Goal: Transaction & Acquisition: Purchase product/service

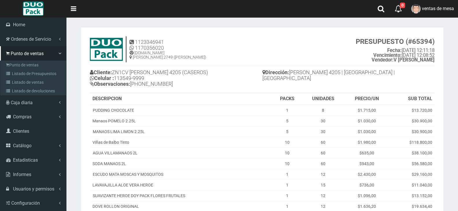
scroll to position [124, 0]
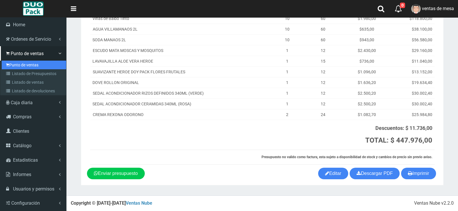
drag, startPoint x: 0, startPoint y: 0, endPoint x: 18, endPoint y: 69, distance: 71.1
click at [18, 69] on link "Punto de ventas" at bounding box center [34, 65] width 64 height 9
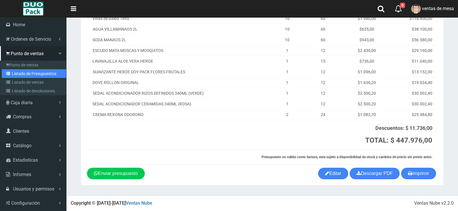
click at [20, 70] on link "Listado de Presupuestos" at bounding box center [34, 73] width 64 height 9
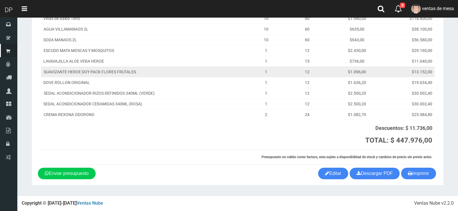
click at [99, 73] on td "SUAVIZANTE HEROE DOY PACK FLORES FRUTALES" at bounding box center [145, 71] width 208 height 11
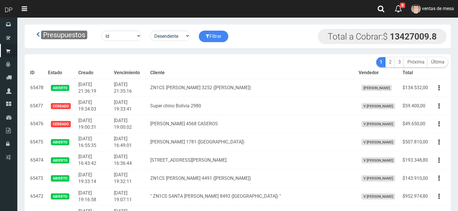
scroll to position [1686, 0]
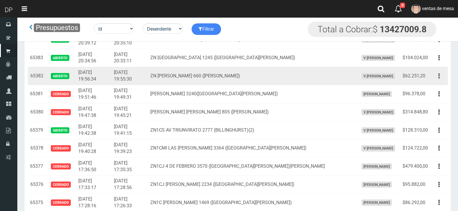
click at [434, 76] on button "button" at bounding box center [439, 76] width 13 height 10
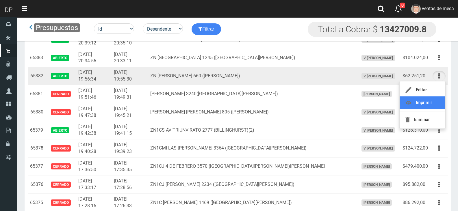
click at [437, 99] on link "Imprimir" at bounding box center [423, 103] width 46 height 13
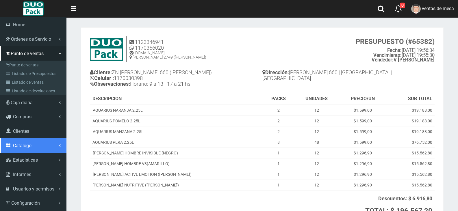
click at [26, 144] on span "Catálogo" at bounding box center [22, 145] width 19 height 5
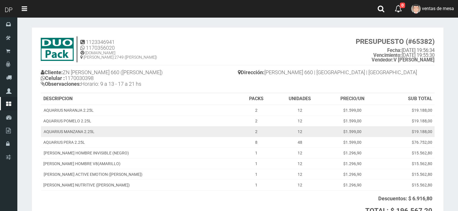
click at [92, 134] on td "AQUARIUS MANZANA 2.25L" at bounding box center [139, 131] width 197 height 11
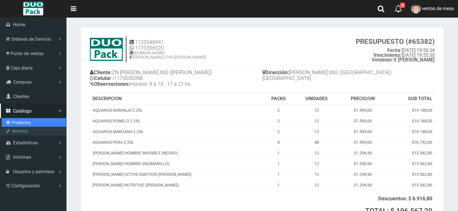
click at [24, 122] on link "Productos" at bounding box center [34, 122] width 64 height 9
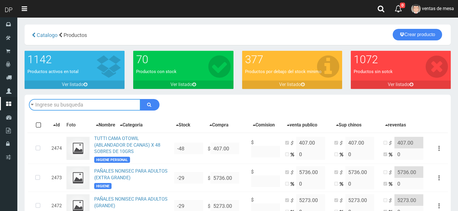
click at [63, 105] on input "text" at bounding box center [85, 105] width 112 height 12
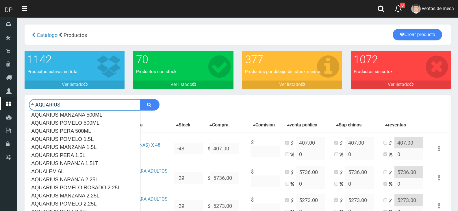
type input "AQUARIUS"
click at [140, 99] on button "submit" at bounding box center [149, 105] width 19 height 12
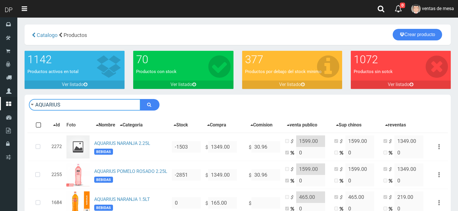
click at [69, 104] on input "AQUARIUS" at bounding box center [85, 105] width 112 height 12
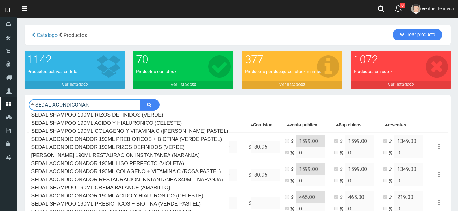
type input "SEDAL ACONDICONAR"
click at [140, 99] on button "submit" at bounding box center [149, 105] width 19 height 12
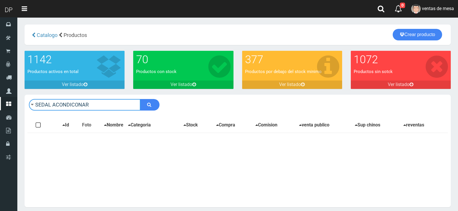
click at [110, 105] on input "SEDAL ACONDICONAR" at bounding box center [85, 105] width 112 height 12
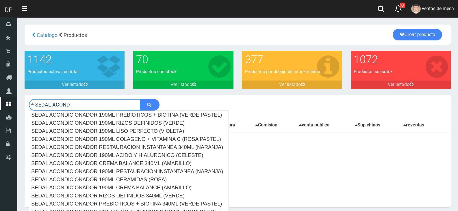
type input "SEDAL ACOND"
click at [140, 99] on button "submit" at bounding box center [149, 105] width 19 height 12
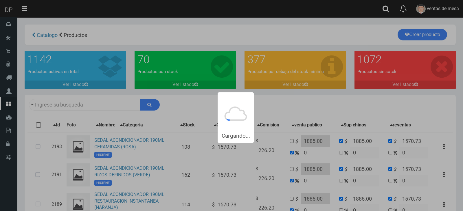
type input "SEDAL ACOND"
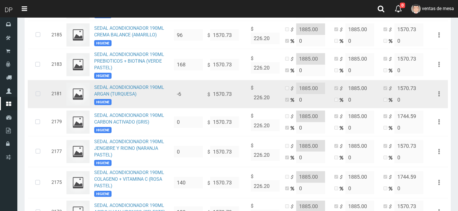
scroll to position [217, 0]
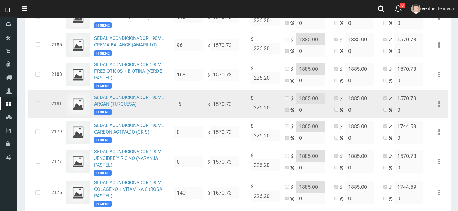
click at [39, 108] on icon at bounding box center [37, 104] width 15 height 19
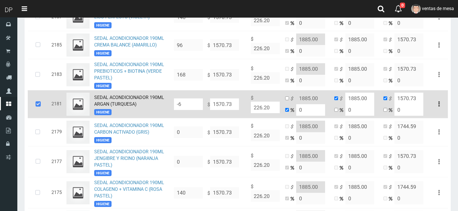
click at [192, 109] on input "-6" at bounding box center [188, 105] width 29 height 12
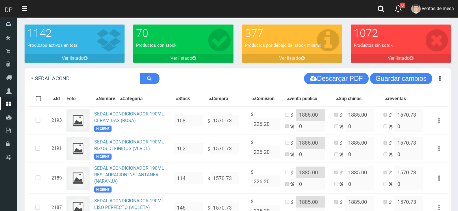
scroll to position [0, 0]
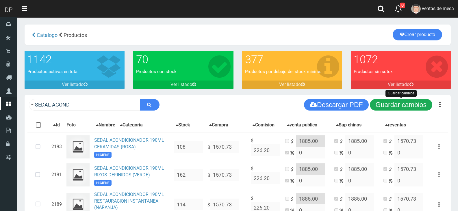
type input "6"
click at [411, 104] on button "Guardar cambios" at bounding box center [401, 105] width 62 height 12
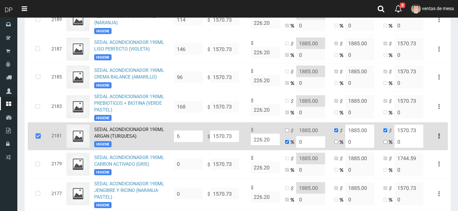
scroll to position [202, 0]
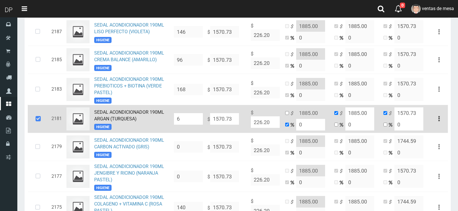
click at [36, 121] on icon at bounding box center [38, 119] width 16 height 19
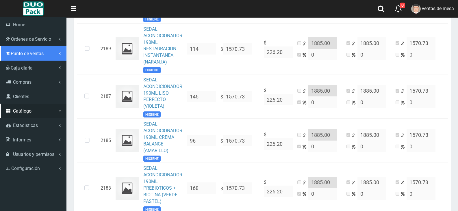
click at [25, 56] on span "Punto de ventas" at bounding box center [27, 53] width 33 height 5
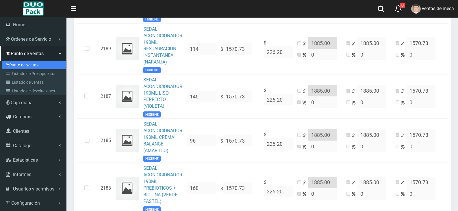
click at [28, 63] on link "Punto de ventas" at bounding box center [34, 65] width 64 height 9
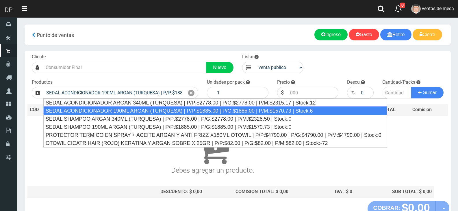
type input "SEDAL ACONDICIONADOR 190ML ARGAN (TURQUESA) | P/P:$1885.00 | P/G:$1885.00 | P/M…"
type input "12"
type input "1885.00"
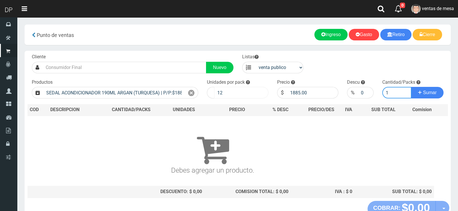
type input "1"
click at [226, 96] on input "12" at bounding box center [241, 93] width 54 height 12
type input "1"
type input "6"
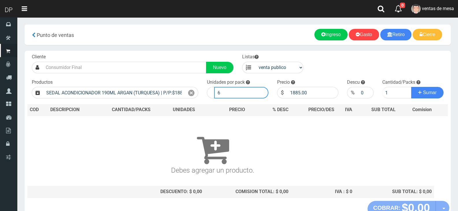
click at [411, 87] on button "Sumar" at bounding box center [427, 93] width 32 height 12
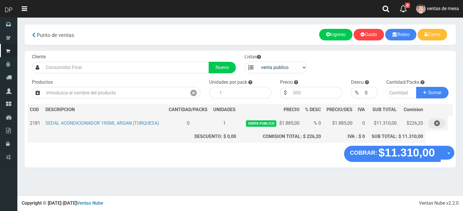
click at [428, 124] on button "button" at bounding box center [436, 124] width 17 height 10
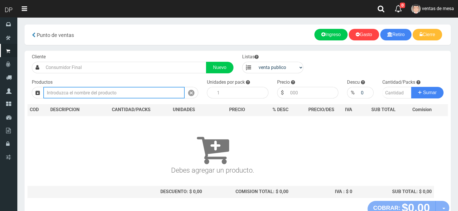
click at [411, 87] on button "Sumar" at bounding box center [427, 93] width 32 height 12
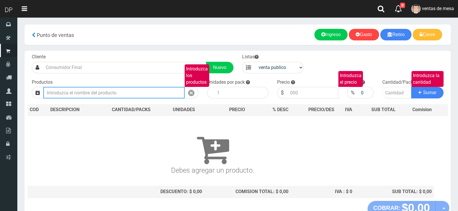
type input "SEDAL SHAMPOO 190ML CERAMIDAS (ROSA) | P/P:$1885.00 | P/G:$1885.00 | P/M:$1744.…"
type input "1885.00"
type input "SEDAL SHAMPOO 190ML CERAMIDAS (ROSA) | P/P:$1885.00 | P/G:$1885.00 | P/M:$1744.…"
type input "1885.00"
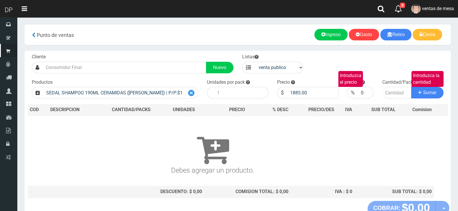
click at [195, 97] on div at bounding box center [192, 93] width 14 height 12
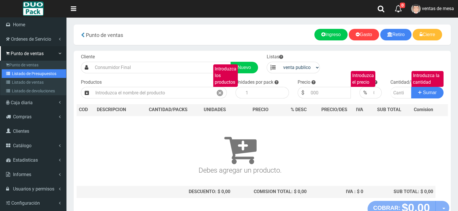
click at [8, 73] on icon at bounding box center [9, 74] width 6 height 4
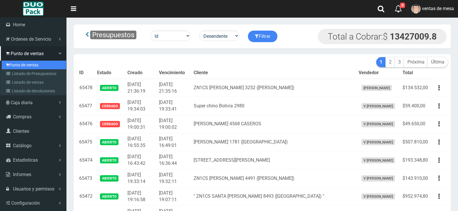
click at [7, 65] on icon at bounding box center [7, 65] width 3 height 5
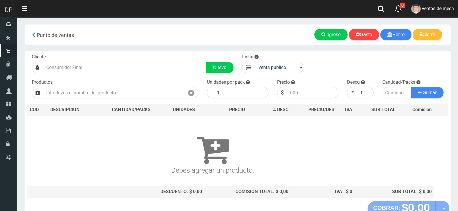
click at [124, 72] on input "text" at bounding box center [125, 68] width 164 height 12
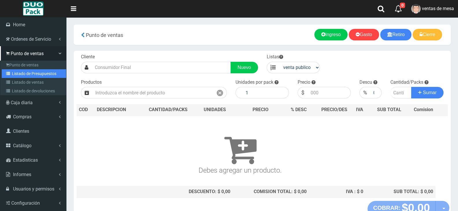
click at [23, 72] on link "Listado de Presupuestos" at bounding box center [34, 73] width 64 height 9
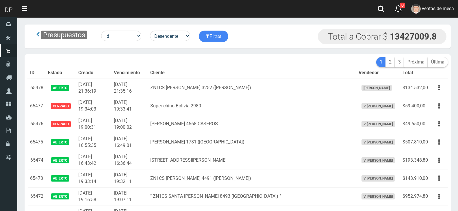
click at [136, 102] on td "2025-08-17 19:33:41" at bounding box center [130, 106] width 36 height 18
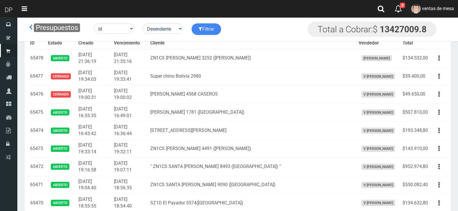
scroll to position [1015, 0]
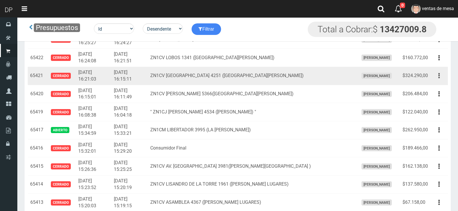
click at [438, 79] on button "button" at bounding box center [439, 76] width 13 height 10
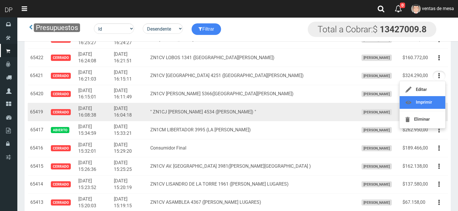
click at [437, 108] on link "Imprimir" at bounding box center [423, 102] width 46 height 13
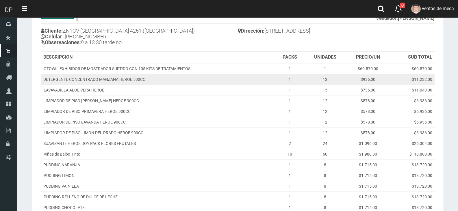
scroll to position [58, 0]
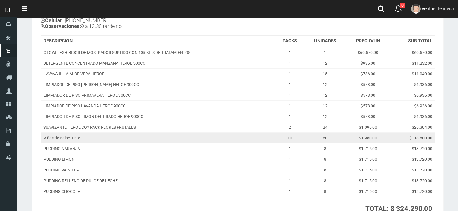
drag, startPoint x: 245, startPoint y: 135, endPoint x: 264, endPoint y: 135, distance: 19.7
click at [264, 135] on td "Viñas de Balbo Tinto" at bounding box center [158, 138] width 234 height 11
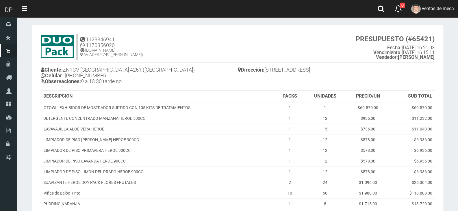
scroll to position [0, 0]
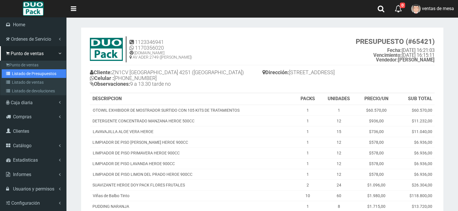
click at [23, 70] on link "Listado de Presupuestos" at bounding box center [34, 73] width 64 height 9
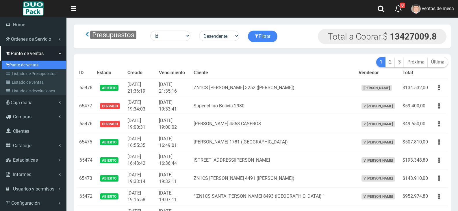
click at [16, 63] on link "Punto de ventas" at bounding box center [34, 65] width 64 height 9
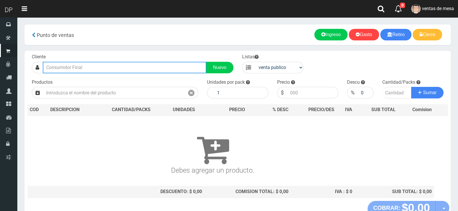
click at [96, 72] on input "text" at bounding box center [125, 68] width 164 height 12
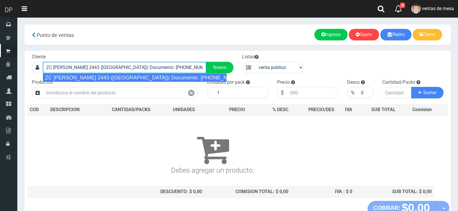
type input "ZC [PERSON_NAME] 2443 ([GEOGRAPHIC_DATA])| Documento: [PHONE_NUMBER] | Teléfono:"
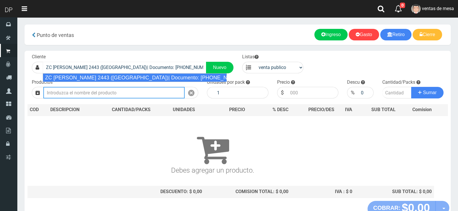
select select "2"
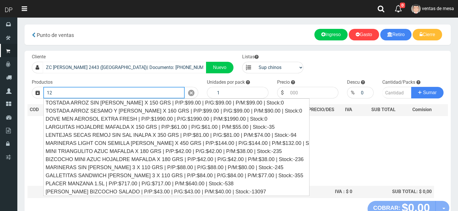
type input "1"
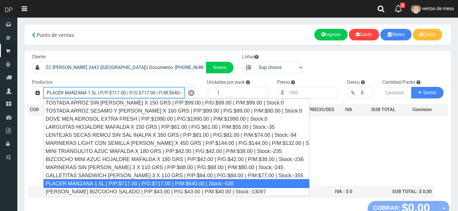
type input "PLACER MANZANA 1.5L | P/P:$717.00 | P/G:$717.00 | P/M:$640.00 | Stock:-538"
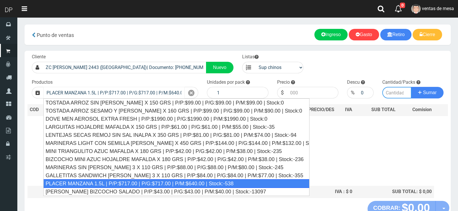
type input "6"
type input "717.00"
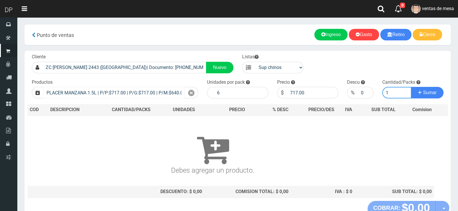
type input "1"
click at [411, 87] on button "Sumar" at bounding box center [427, 93] width 32 height 12
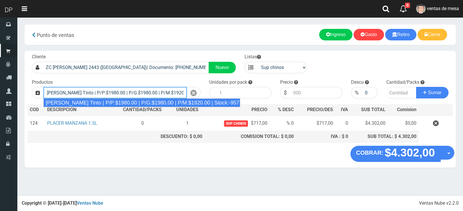
type input "Viñas de Balbo Tinto | P/P:$1980.00 | P/G:$1980.00 | P/M:$1920.00 | Stock:-9577"
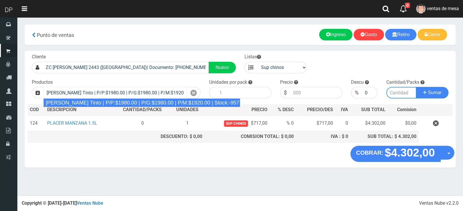
type input "6"
type input "1980.00"
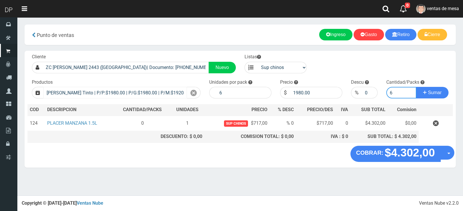
type input "6"
click at [416, 87] on button "Sumar" at bounding box center [432, 93] width 32 height 12
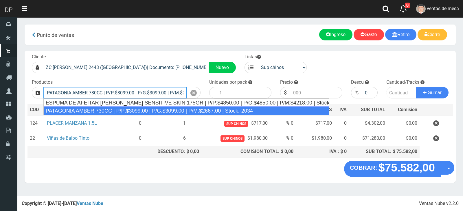
type input "PATAGONIA AMBER 730CC | P/P:$3099.00 | P/G:$3099.00 | P/M:$2667.00 | Stock:-2034"
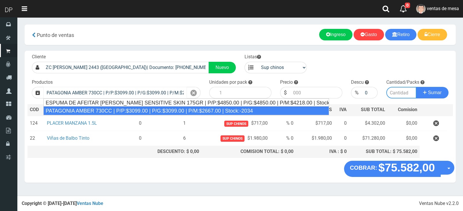
type input "6"
type input "3099.00"
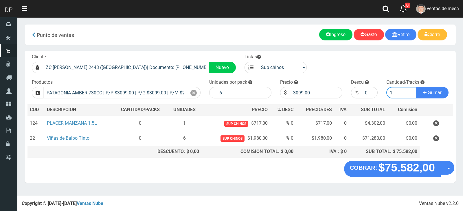
type input "1"
click at [416, 87] on button "Sumar" at bounding box center [432, 93] width 32 height 12
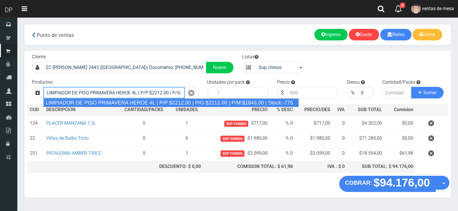
type input "LIMPIADOR DE PISO PRIMAVERA HEROE 4L | P/P:$2212.00 | P/G:$2212.00 | P/M:$1843.…"
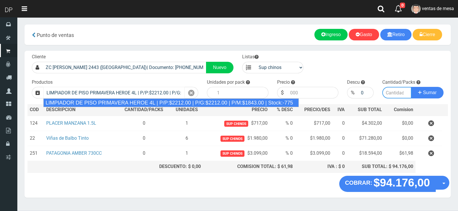
type input "3"
type input "2212.00"
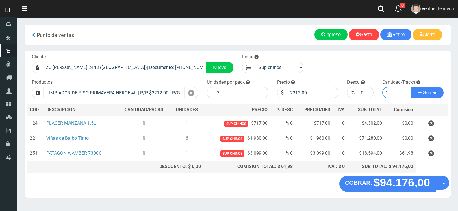
click at [411, 87] on button "Sumar" at bounding box center [427, 93] width 32 height 12
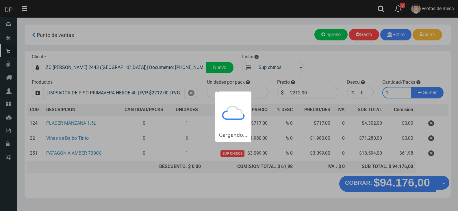
type input "11"
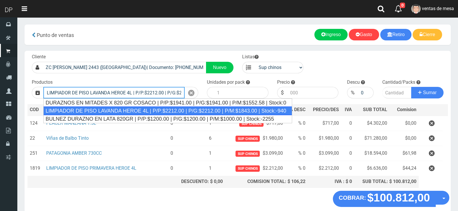
type input "LIMPIADOR DE PISO LAVANDA HEROE 4L | P/P:$2212.00 | P/G:$2212.00 | P/M:$1843.00…"
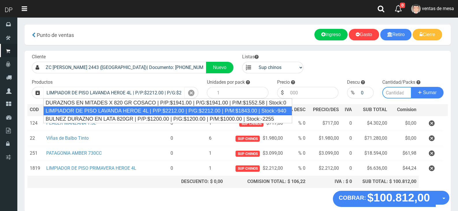
type input "3"
type input "2212.00"
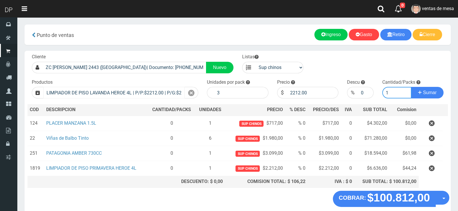
type input "1"
click at [411, 87] on button "Sumar" at bounding box center [427, 93] width 32 height 12
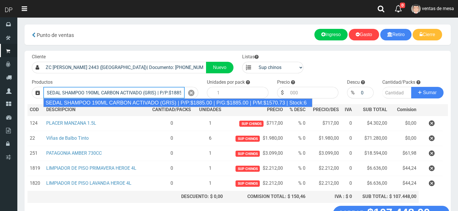
type input "SEDAL SHAMPOO 190ML CARBON ACTIVADO (GRIS) | P/P:$1885.00 | P/G:$1885.00 | P/M:…"
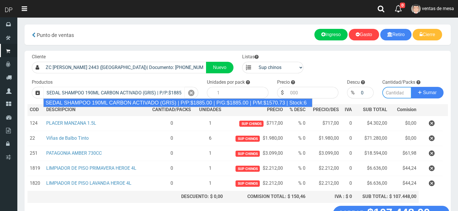
type input "12"
type input "1885.00"
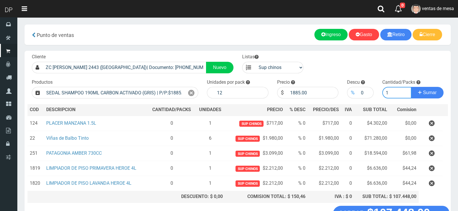
type input "1"
click at [357, 93] on div "%" at bounding box center [352, 93] width 11 height 12
click at [363, 90] on input "0" at bounding box center [365, 93] width 15 height 12
type input "10"
click at [411, 87] on button "Sumar" at bounding box center [427, 93] width 32 height 12
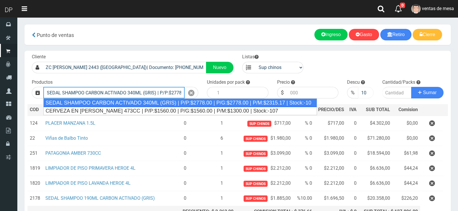
type input "SEDAL SHAMPOO CARBON ACTIVADO 340ML (GRIS) | P/P:$2778.00 | P/G:$2778.00 | P/M:…"
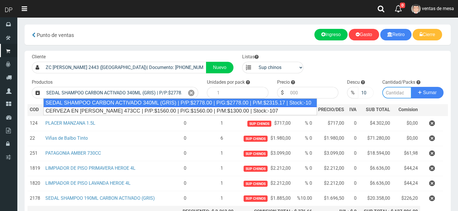
type input "12"
type input "2778.00"
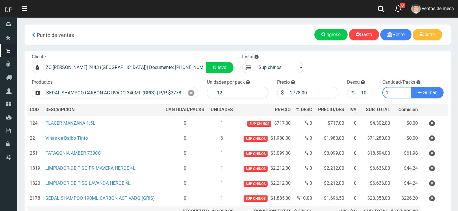
type input "1"
click at [363, 90] on input "10" at bounding box center [365, 93] width 15 height 12
click at [411, 87] on button "Sumar" at bounding box center [427, 93] width 32 height 12
click at [193, 96] on icon at bounding box center [191, 93] width 6 height 8
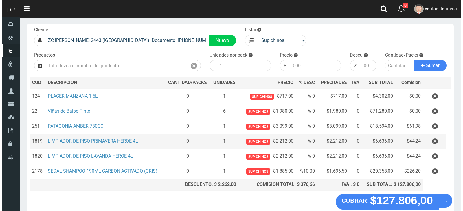
scroll to position [58, 0]
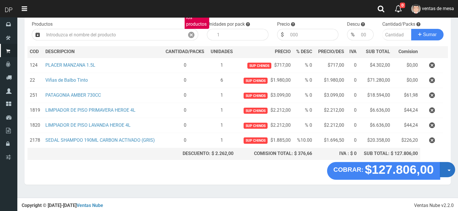
click at [441, 174] on button "Opciones" at bounding box center [447, 169] width 15 height 15
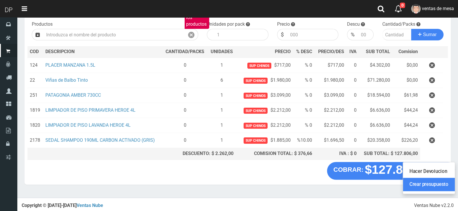
click at [432, 182] on link "Crear presupuesto" at bounding box center [429, 184] width 52 height 13
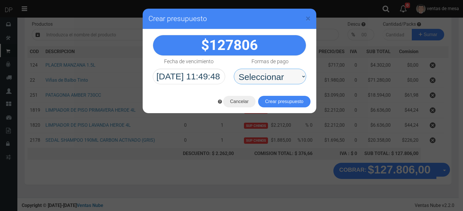
click at [273, 74] on select "Seleccionar Efectivo Tarjeta de Crédito Depósito Débito" at bounding box center [270, 77] width 72 height 16
click at [276, 74] on select "Seleccionar Efectivo Tarjeta de Crédito Depósito Débito" at bounding box center [270, 77] width 72 height 16
click at [234, 69] on select "Seleccionar Efectivo Tarjeta de Crédito Depósito Débito" at bounding box center [270, 77] width 72 height 16
click at [278, 74] on select "Seleccionar Efectivo Tarjeta de Crédito Depósito Débito" at bounding box center [270, 77] width 72 height 16
select select "Efectivo"
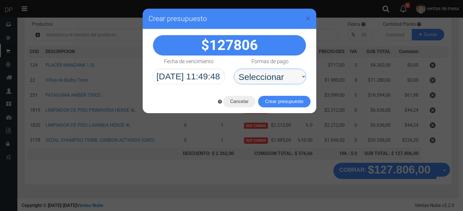
click at [234, 69] on select "Seleccionar Efectivo Tarjeta de Crédito Depósito Débito" at bounding box center [270, 77] width 72 height 16
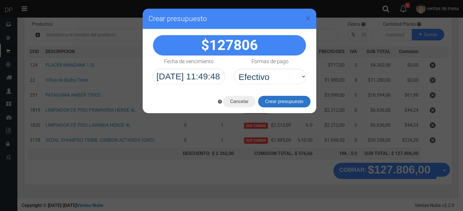
click at [283, 107] on button "Crear presupuesto" at bounding box center [284, 102] width 52 height 12
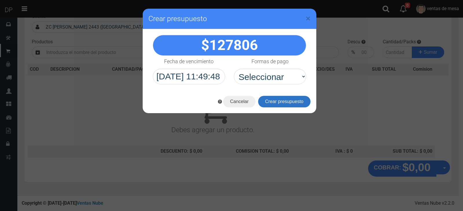
scroll to position [38, 0]
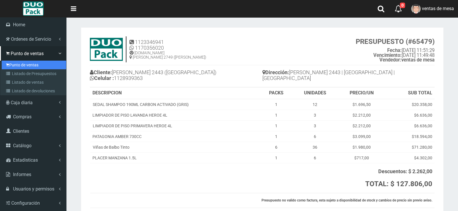
click at [31, 66] on link "Punto de ventas" at bounding box center [34, 65] width 64 height 9
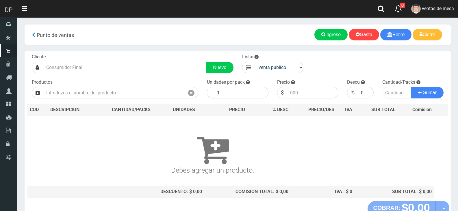
click at [148, 65] on input "text" at bounding box center [125, 68] width 164 height 12
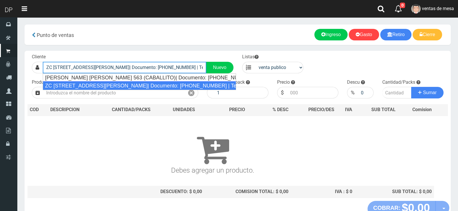
type input "ZC MENDEZ DE ANDES 1247 (CABALLITO)| Documento: 88989956 | Teléfono:"
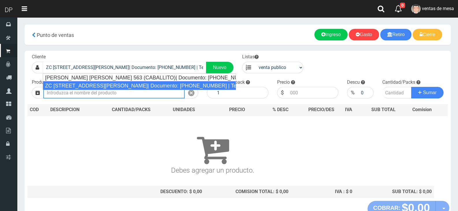
select select "2"
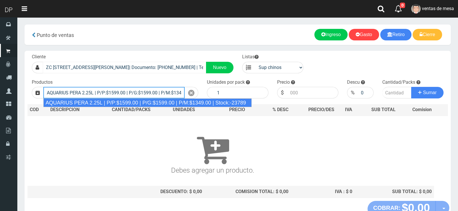
type input "AQUARIUS PERA 2.25L | P/P:$1599.00 | P/G:$1599.00 | P/M:$1349.00 | Stock:-23789"
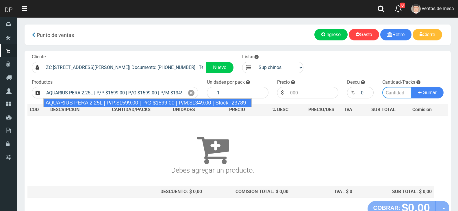
type input "6"
type input "1599.00"
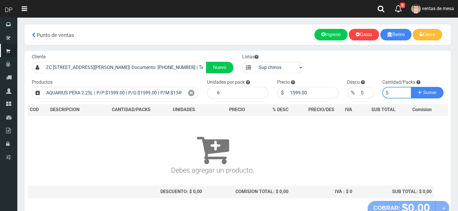
type input "5"
click at [411, 87] on button "Sumar" at bounding box center [427, 93] width 32 height 12
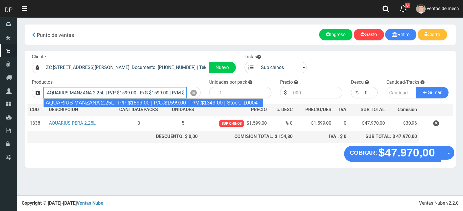
type input "AQUARIUS MANZANA 2.25L | P/P:$1599.00 | P/G:$1599.00 | P/M:$1349.00 | Stock:-10…"
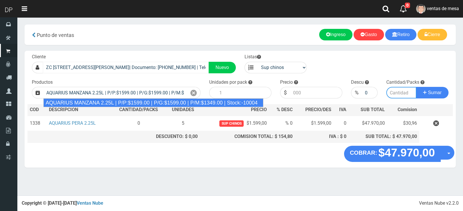
type input "6"
type input "1599.00"
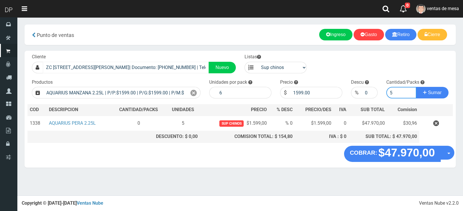
type input "5"
click at [416, 87] on button "Sumar" at bounding box center [432, 93] width 32 height 12
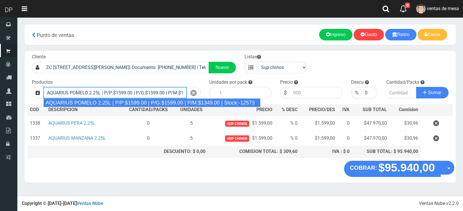
type input "AQUARIUS POMELO 2.25L | P/P:$1599.00 | P/G:$1599.00 | P/M:$1349.00 | Stock:-125…"
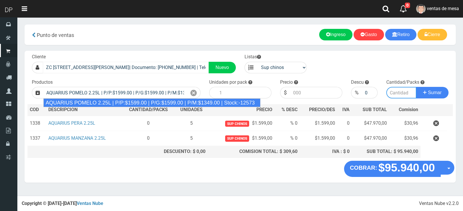
type input "6"
type input "1599.00"
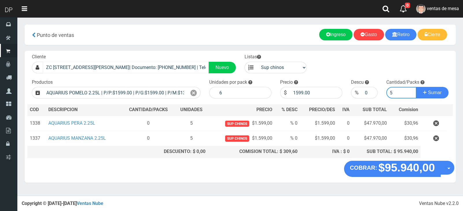
type input "5"
click at [416, 87] on button "Sumar" at bounding box center [432, 93] width 32 height 12
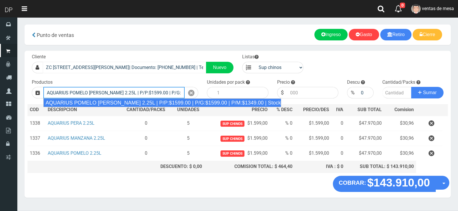
type input "AQUARIUS POMELO ROSADO 2.25L | P/P:$1599.00 | P/G:$1599.00 | P/M:$1349.00 | Sto…"
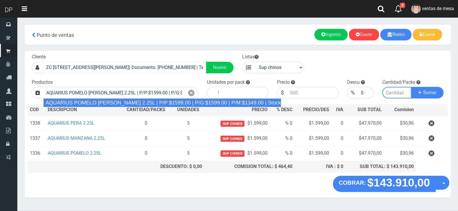
type input "6"
type input "1599.00"
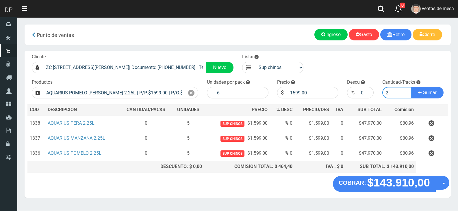
type input "2"
click at [411, 87] on button "Sumar" at bounding box center [427, 93] width 32 height 12
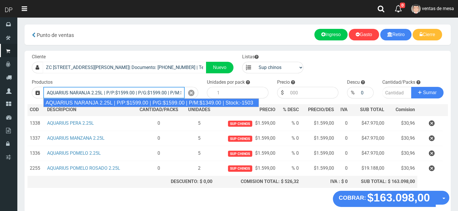
type input "AQUARIUS NARANJA 2.25L | P/P:$1599.00 | P/G:$1599.00 | P/M:$1349.00 | Stock:-15…"
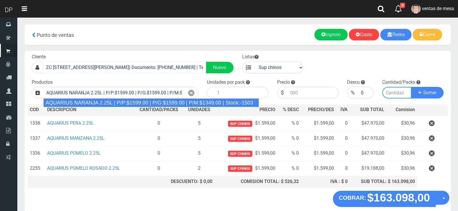
type input "6"
type input "1599.00"
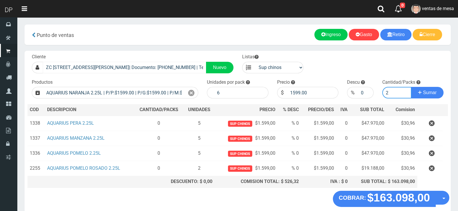
type input "2"
click at [411, 87] on button "Sumar" at bounding box center [427, 93] width 32 height 12
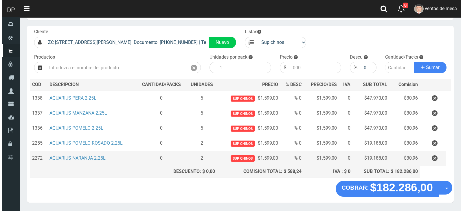
scroll to position [43, 0]
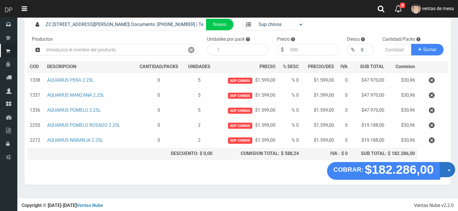
click at [449, 169] on button "Opciones" at bounding box center [447, 169] width 15 height 15
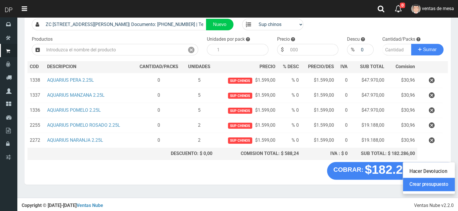
click at [440, 189] on link "Crear presupuesto" at bounding box center [429, 184] width 52 height 13
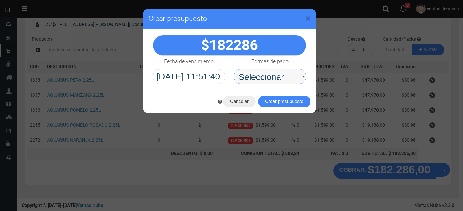
click at [269, 73] on select "Seleccionar Efectivo Tarjeta de Crédito Depósito Débito" at bounding box center [270, 77] width 72 height 16
select select "Efectivo"
click at [234, 69] on select "Seleccionar Efectivo Tarjeta de Crédito Depósito Débito" at bounding box center [270, 77] width 72 height 16
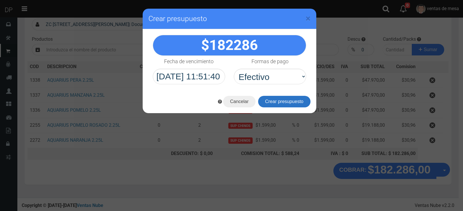
click at [280, 104] on button "Crear presupuesto" at bounding box center [284, 102] width 52 height 12
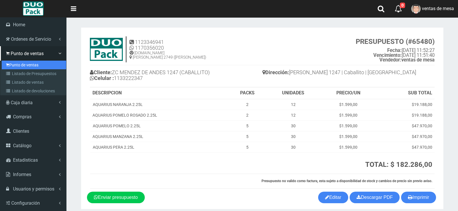
click at [42, 65] on link "Punto de ventas" at bounding box center [34, 65] width 64 height 9
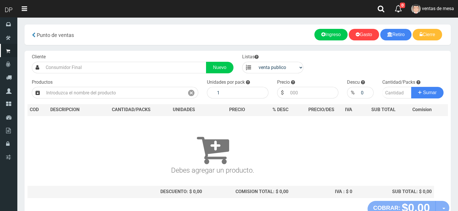
click at [371, 4] on nav "Toggle navigation 0 0 Eliminar ventas de mesa Mensajes Ordenes Servicio Mi Cuen…" at bounding box center [237, 9] width 441 height 18
click at [378, 9] on icon at bounding box center [381, 8] width 7 height 7
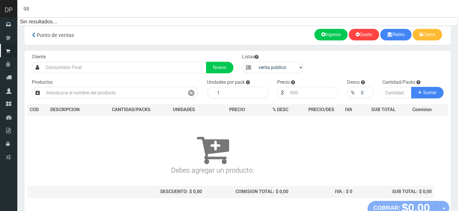
type input "8"
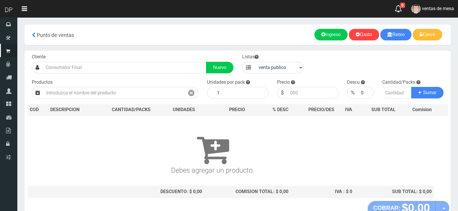
click at [262, 120] on td "Debes agregar un producto." at bounding box center [212, 151] width 371 height 70
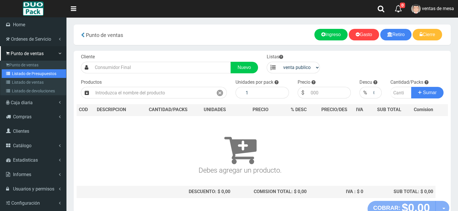
click at [16, 70] on link "Listado de Presupuestos" at bounding box center [34, 73] width 64 height 9
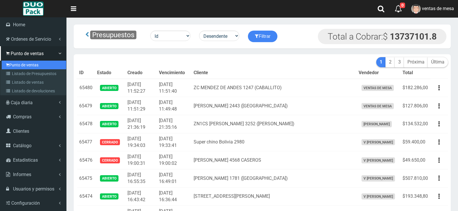
click at [25, 68] on link "Punto de ventas" at bounding box center [34, 65] width 64 height 9
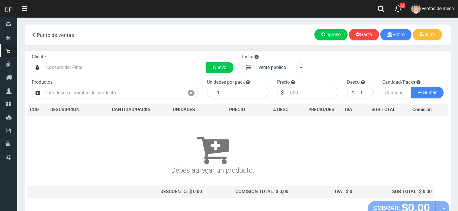
click at [176, 63] on input "text" at bounding box center [125, 68] width 164 height 12
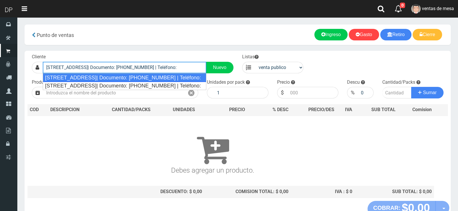
type input "[STREET_ADDRESS]| Documento: [PHONE_NUMBER] | Teléfono:"
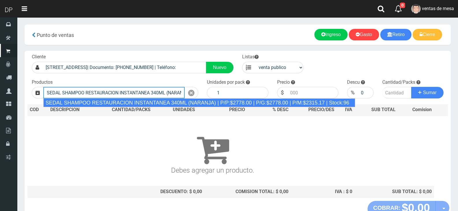
type input "SEDAL SHAMPOO RESTAURACION INSTANTANEA 340ML (NARANJA) | P/P:$2778.00 | P/G:$27…"
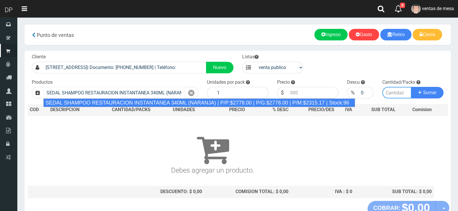
type input "12"
type input "2778.00"
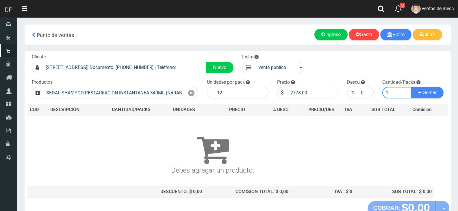
type input "1"
click at [307, 93] on input "2778.00" at bounding box center [312, 93] width 51 height 12
type input "2732"
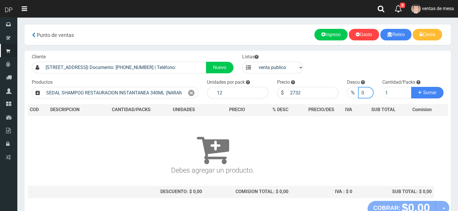
click at [359, 93] on input "0" at bounding box center [365, 93] width 15 height 12
click at [411, 87] on button "Sumar" at bounding box center [427, 93] width 32 height 12
type input "0"
click at [311, 86] on div "Precio $ 2732" at bounding box center [308, 89] width 70 height 20
click at [310, 91] on input "2732" at bounding box center [312, 93] width 51 height 12
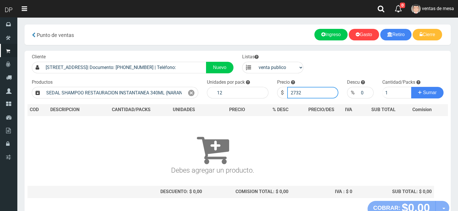
click at [310, 91] on input "2732" at bounding box center [312, 93] width 51 height 12
type input "2458"
type input "2458.8"
click at [411, 87] on button "Sumar" at bounding box center [427, 93] width 32 height 12
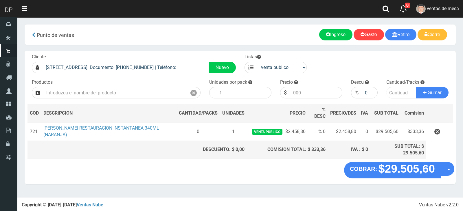
drag, startPoint x: 286, startPoint y: 181, endPoint x: 297, endPoint y: 180, distance: 10.4
click at [286, 181] on div "COBRAR: $29.505,60 Opciones Hacer Devolucion Crear presupuesto" at bounding box center [240, 173] width 431 height 22
click at [156, 86] on div "Productos" at bounding box center [115, 89] width 177 height 20
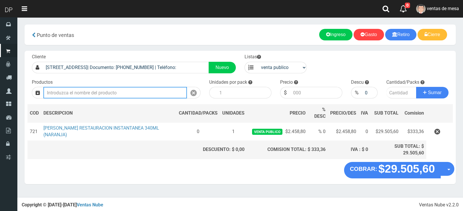
click at [157, 89] on input "text" at bounding box center [114, 93] width 143 height 12
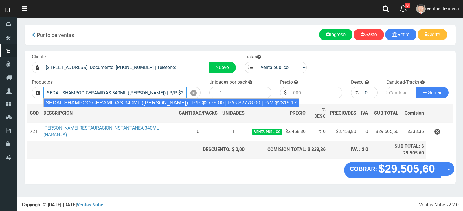
type input "SEDAL SHAMPOO CERAMIDAS 340ML (ROSA) | P/P:$2778.00 | P/G:$2778.00 | P/M:$2315.…"
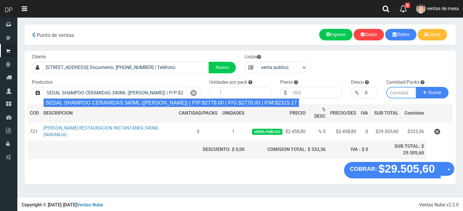
type input "12"
type input "2778.00"
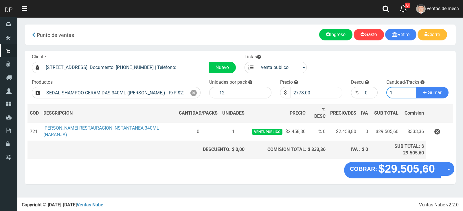
type input "1"
click at [300, 88] on input "2778.00" at bounding box center [316, 93] width 52 height 12
click at [301, 91] on input "2778.00" at bounding box center [316, 93] width 52 height 12
type input "2458"
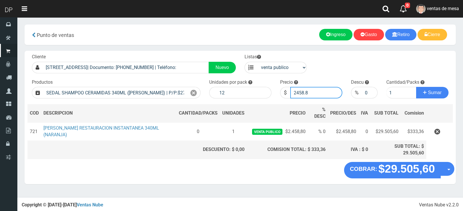
type input "2458.8"
click at [416, 87] on button "Sumar" at bounding box center [432, 93] width 32 height 12
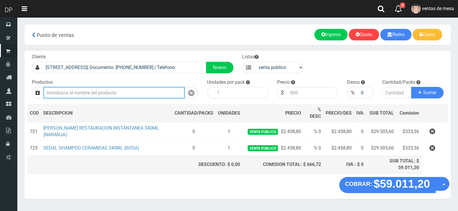
click at [136, 89] on input "text" at bounding box center [113, 93] width 141 height 12
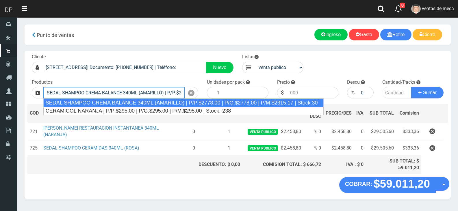
type input "SEDAL SHAMPOO CREMA BALANCE 340ML (AMARILLO) | P/P:$2778.00 | P/G:$2778.00 | P/…"
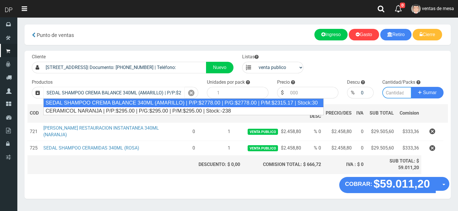
type input "12"
type input "2778.00"
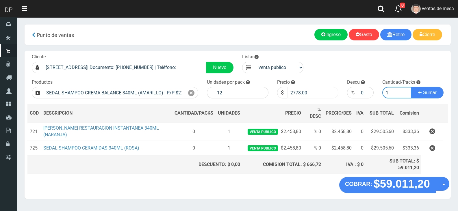
type input "1"
click at [296, 95] on input "2778.00" at bounding box center [312, 93] width 51 height 12
paste input "458.8"
type input "2458.8"
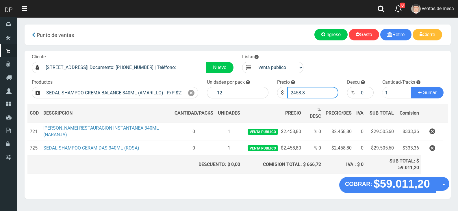
click at [411, 87] on button "Sumar" at bounding box center [427, 93] width 32 height 12
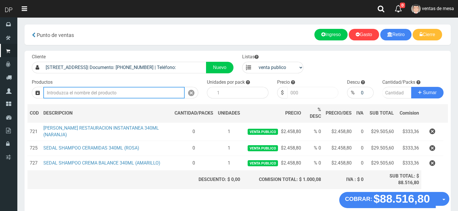
type input "7"
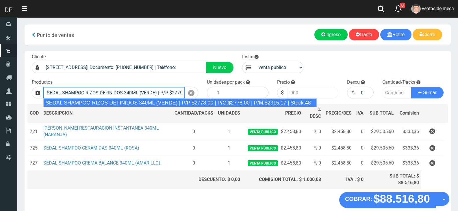
type input "SEDAL SHAMPOO RIZOS DEFINIDOS 340ML (VERDE) | P/P:$2778.00 | P/G:$2778.00 | P/M…"
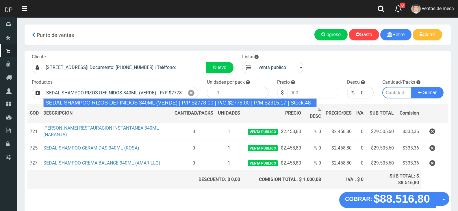
type input "12"
type input "2778.00"
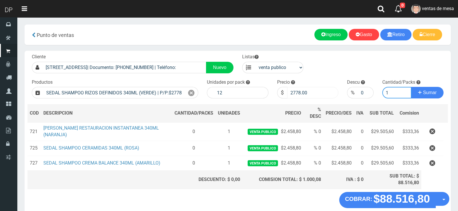
type input "1"
click at [296, 95] on input "2778.00" at bounding box center [312, 93] width 51 height 12
paste input "458.8"
type input "2458.8"
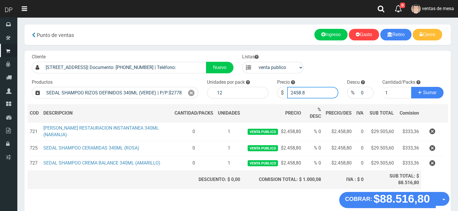
click at [411, 87] on button "Sumar" at bounding box center [427, 93] width 32 height 12
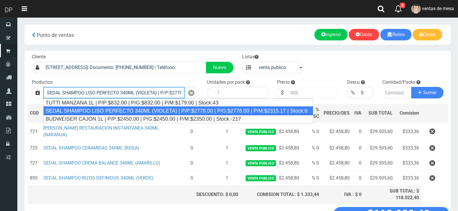
type input "SEDAL SHAMPOO LISO PERFECTO 340ML (VIOLETA) | P/P:$2778.00 | P/G:$2778.00 | P/M…"
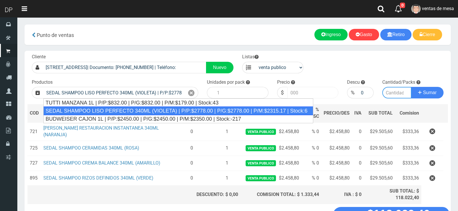
type input "12"
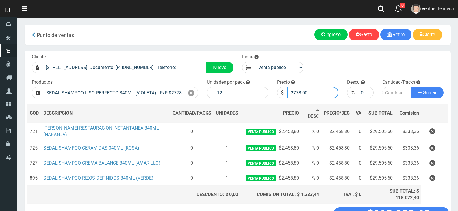
click at [296, 95] on input "2778.00" at bounding box center [312, 93] width 51 height 12
paste input "458.8"
type input "2458.8"
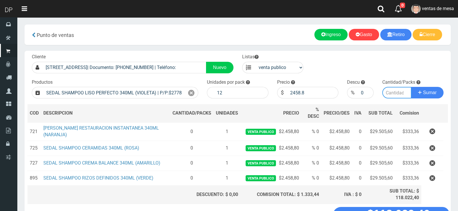
click at [393, 98] on input "number" at bounding box center [396, 93] width 29 height 12
type input "1"
click at [411, 87] on button "Sumar" at bounding box center [427, 93] width 32 height 12
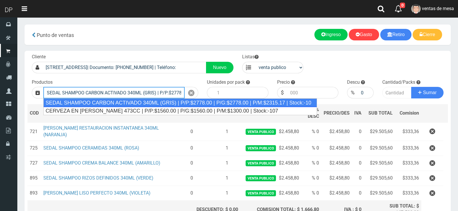
type input "SEDAL SHAMPOO CARBON ACTIVADO 340ML (GRIS) | P/P:$2778.00 | P/G:$2778.00 | P/M:…"
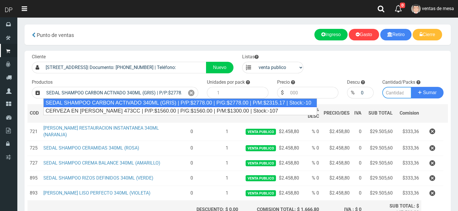
type input "12"
type input "2778.00"
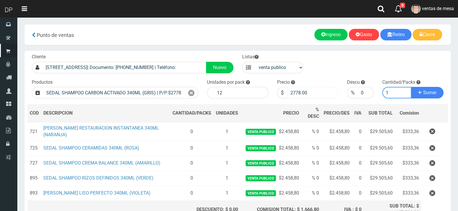
type input "1"
click at [311, 91] on input "2778.00" at bounding box center [312, 93] width 51 height 12
paste input "458.8"
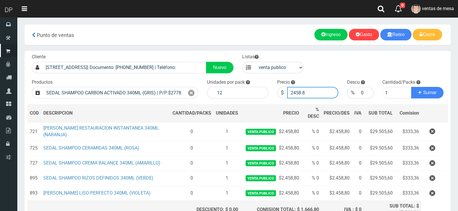
type input "2458.8"
click at [411, 87] on button "Sumar" at bounding box center [427, 93] width 32 height 12
click at [193, 91] on icon at bounding box center [191, 93] width 6 height 8
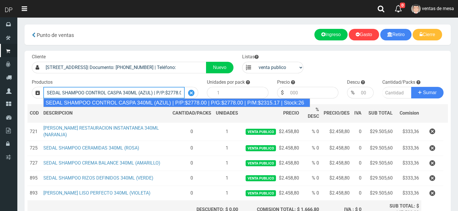
type input "SEDAL SHAMPOO CONTROL CASPA 340ML (AZUL) | P/P:$2778.00 | P/G:$2778.00 | P/M:$2…"
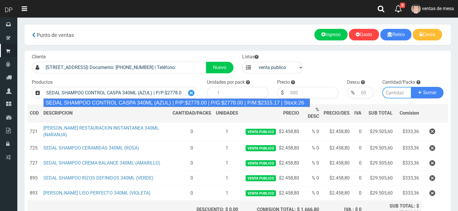
type input "12"
type input "2778.00"
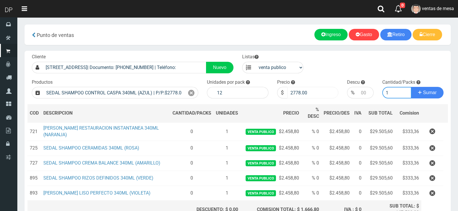
type input "1"
click at [297, 93] on input "2778.00" at bounding box center [312, 93] width 51 height 12
paste input "458.8"
type input "2458.8"
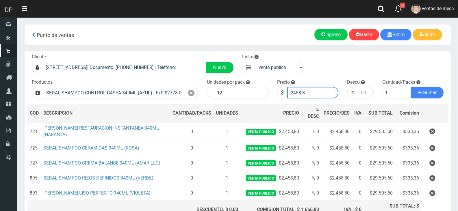
click at [411, 87] on button "Sumar" at bounding box center [427, 93] width 32 height 12
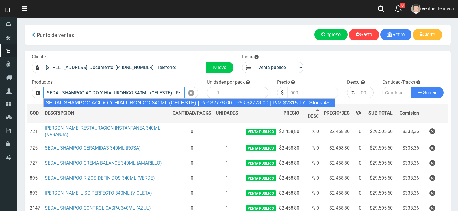
type input "SEDAL SHAMPOO ACIDO Y HIALURONICO 340ML (CELESTE) | P/P:$2778.00 | P/G:$2778.00…"
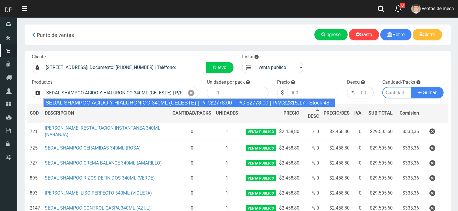
type input "12"
type input "2778.00"
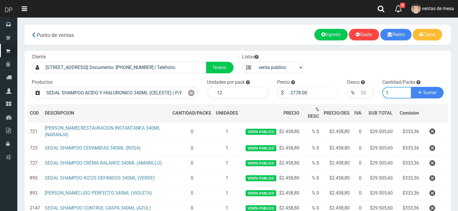
type input "1"
click at [297, 93] on input "2778.00" at bounding box center [312, 93] width 51 height 12
paste input "458.8"
type input "2458.8"
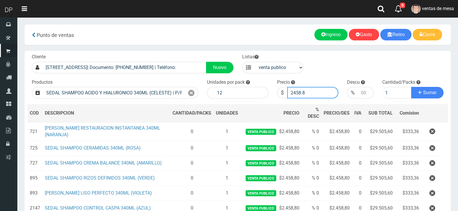
click at [411, 87] on button "Sumar" at bounding box center [427, 93] width 32 height 12
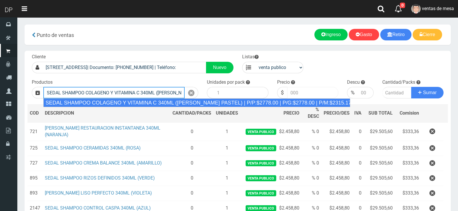
type input "SEDAL SHAMPOO COLAGENO Y VITAMINA C 340ML (ROSA PASTEL) | P/P:$2778.00 | P/G:$2…"
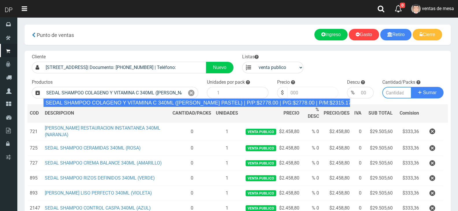
type input "12"
type input "2778.00"
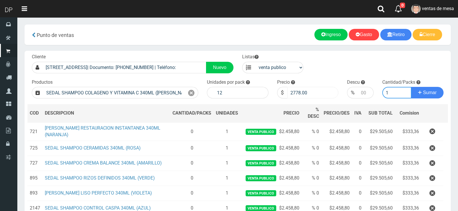
type input "1"
click at [297, 93] on input "2778.00" at bounding box center [312, 93] width 51 height 12
paste input "458.8"
type input "2458.8"
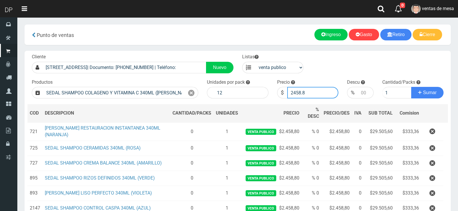
click at [411, 87] on button "Sumar" at bounding box center [427, 93] width 32 height 12
click at [193, 93] on icon at bounding box center [191, 93] width 6 height 8
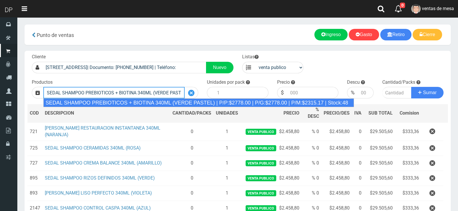
type input "SEDAL SHAMPOO PREBIOTICOS + BIOTINA 340ML (VERDE PASTEL) | P/P:$2778.00 | P/G:$…"
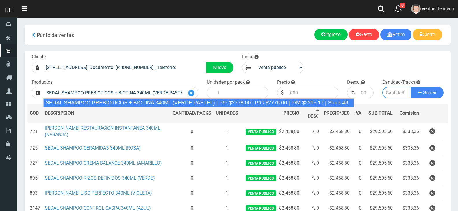
type input "12"
type input "2778.00"
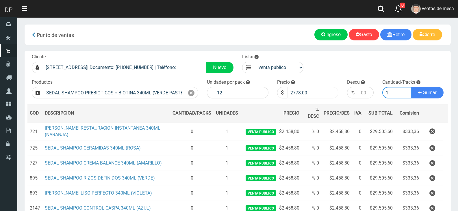
type input "1"
click at [297, 96] on input "2778.00" at bounding box center [312, 93] width 51 height 12
paste input "458.8"
type input "2458.8"
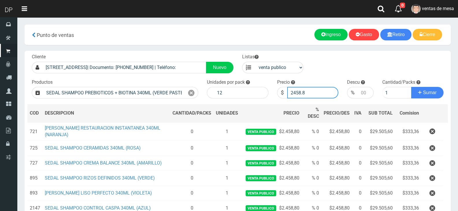
click at [411, 87] on button "Sumar" at bounding box center [427, 93] width 32 height 12
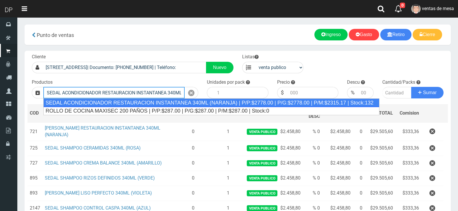
type input "SEDAL ACONDICIONADOR RESTAURACION INSTANTANEA 340ML (NARANJA) | P/P:$2778.00 | …"
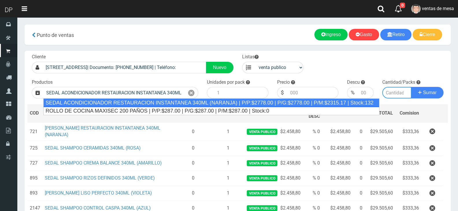
type input "12"
type input "2778.00"
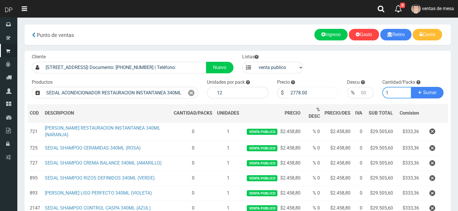
type input "1"
click at [299, 95] on input "2778.00" at bounding box center [312, 93] width 51 height 12
paste input "458.8"
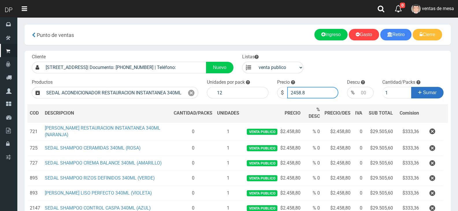
type input "2458.8"
click at [424, 92] on span "Sumar" at bounding box center [430, 92] width 14 height 5
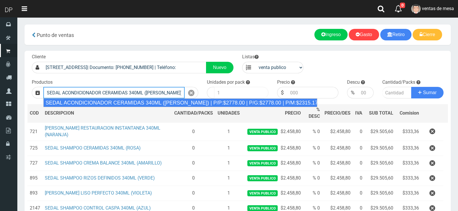
type input "SEDAL ACONDICIONADOR CERAMIDAS 340ML (ROSA) | P/P:$2778.00 | P/G:$2778.00 | P/M…"
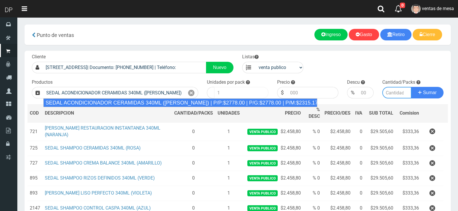
type input "12"
type input "2778.00"
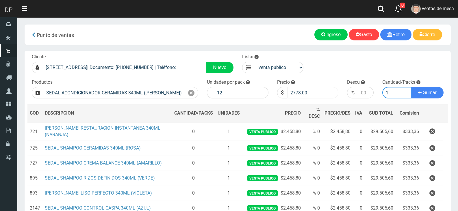
type input "1"
click at [316, 95] on input "2778.00" at bounding box center [312, 93] width 51 height 12
paste input "24588"
click at [316, 95] on input "2778.0024588" at bounding box center [312, 93] width 51 height 12
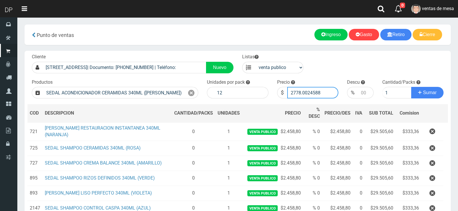
click at [316, 95] on input "2778.0024588" at bounding box center [312, 93] width 51 height 12
paste input "458."
type input "2458.8"
click at [424, 93] on span "Sumar" at bounding box center [430, 92] width 14 height 5
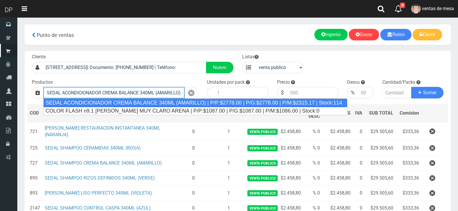
type input "SEDAL ACONDICIONADOR CREMA BALANCE 340ML (AMARILLO) | P/P:$2778.00 | P/G:$2778.…"
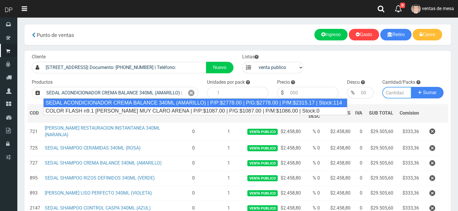
type input "12"
type input "2778.00"
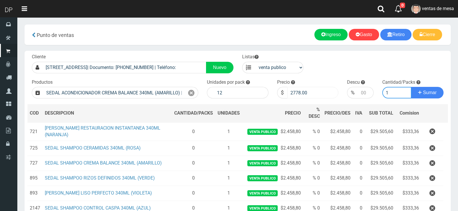
type input "1"
click at [326, 95] on input "2778.00" at bounding box center [312, 93] width 51 height 12
paste input "458.8"
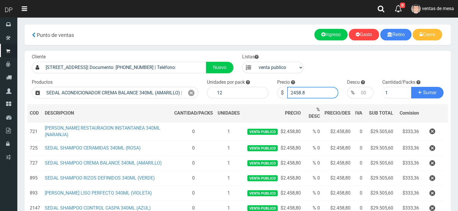
type input "2458.8"
click at [434, 99] on div "Cliente CUENCA 2730 (CABA).| Documento: 45584652 | Teléfono: Nuevo Listas venta…" at bounding box center [238, 179] width 426 height 256
click at [434, 97] on button "Sumar" at bounding box center [427, 93] width 32 height 12
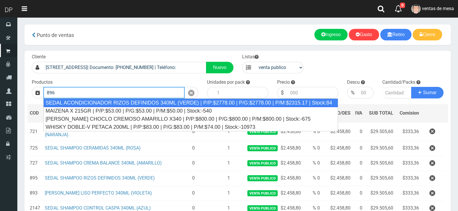
click at [251, 104] on div "SEDAL ACONDICIONADOR RIZOS DEFINIDOS 340ML (VERDE) | P/P:$2778.00 | P/G:$2778.0…" at bounding box center [190, 103] width 295 height 9
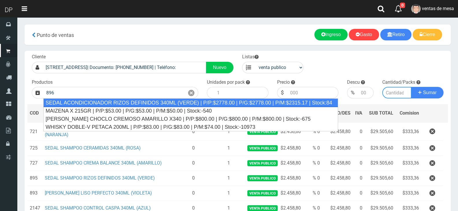
type input "SEDAL ACONDICIONADOR RIZOS DEFINIDOS 340ML (VERDE) | P/P:$2778.00 | P/G:$2778.0…"
type input "12"
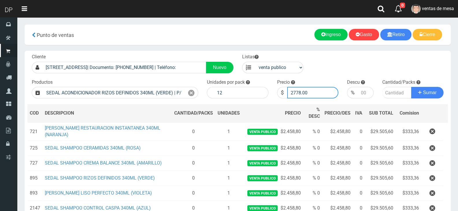
click at [304, 96] on input "2778.00" at bounding box center [312, 93] width 51 height 12
paste input "458.8"
type input "2458.8"
click at [387, 89] on input "number" at bounding box center [396, 93] width 29 height 12
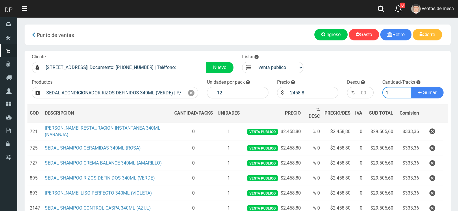
type input "1"
click at [411, 87] on button "Sumar" at bounding box center [427, 93] width 32 height 12
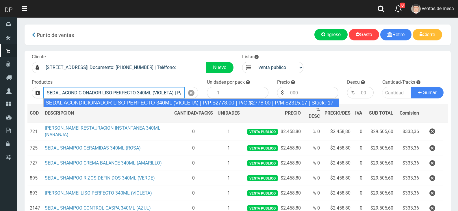
type input "SEDAL ACONDICIONADOR LISO PERFECTO 340ML (VIOLETA) | P/P:$2778.00 | P/G:$2778.0…"
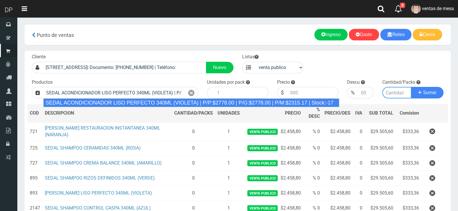
type input "12"
type input "2778.00"
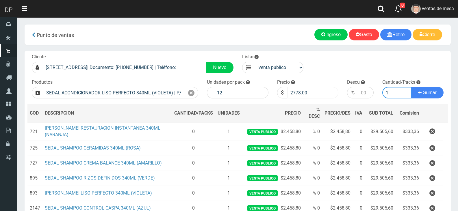
type input "1"
click at [328, 92] on input "2778.00" at bounding box center [312, 93] width 51 height 12
paste input "458.8"
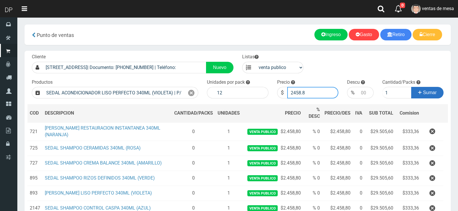
type input "2458.8"
click at [435, 90] on button "Sumar" at bounding box center [427, 93] width 32 height 12
click at [187, 94] on div at bounding box center [192, 93] width 14 height 12
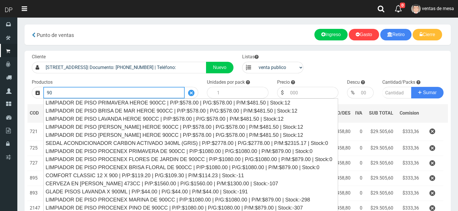
type input "9"
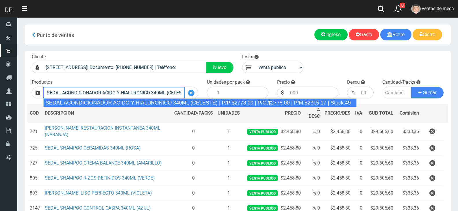
type input "SEDAL ACONDICIONADOR ACIDO Y HIALURONICO 340ML (CELESTE) | P/P:$2778.00 | P/G:$…"
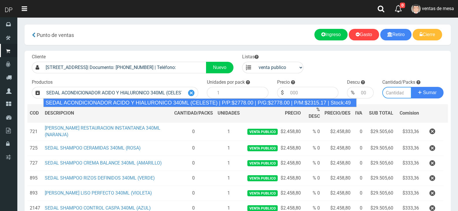
type input "12"
type input "2778.00"
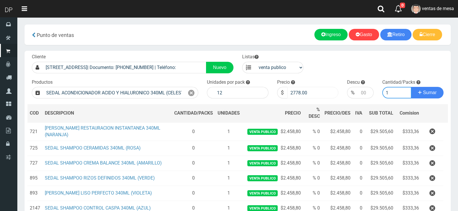
type input "1"
click at [312, 93] on input "2778.00" at bounding box center [312, 93] width 51 height 12
paste input "458.8"
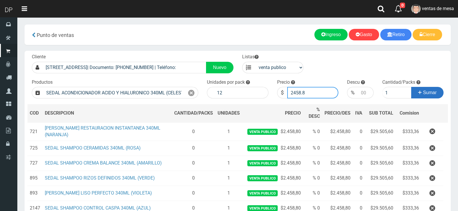
type input "2458.8"
click at [419, 94] on icon at bounding box center [419, 92] width 3 height 8
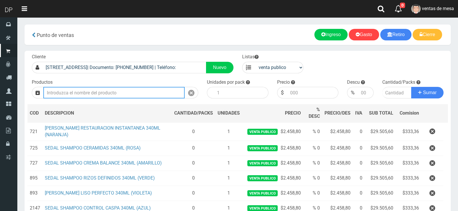
click at [143, 89] on input "text" at bounding box center [113, 93] width 141 height 12
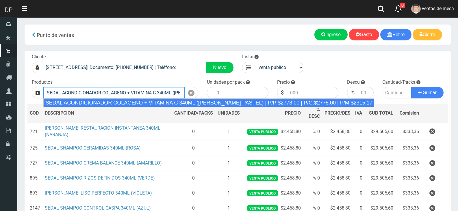
type input "SEDAL ACONDICIONADOR COLAGENO + VITAMINA C 340ML (ROSA PASTEL) | P/P:$2778.00 |…"
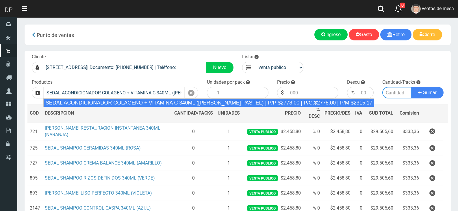
type input "12"
type input "2778.00"
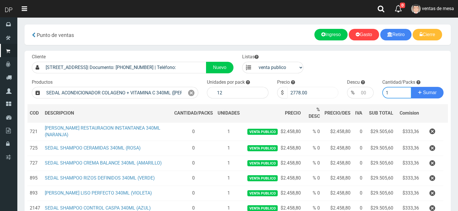
type input "1"
click at [293, 92] on input "2778.00" at bounding box center [312, 93] width 51 height 12
paste input "458.8"
type input "2458.8"
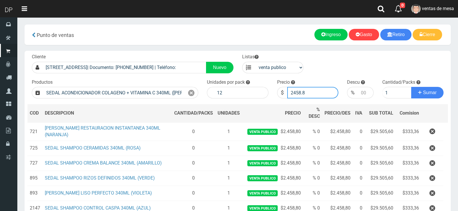
click at [411, 87] on button "Sumar" at bounding box center [427, 93] width 32 height 12
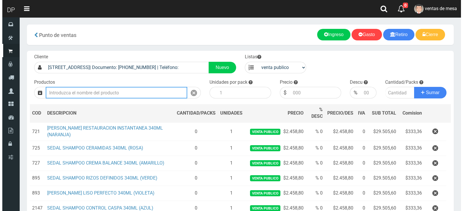
scroll to position [202, 0]
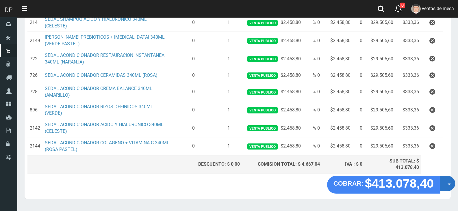
click at [445, 186] on button "Opciones" at bounding box center [447, 183] width 15 height 15
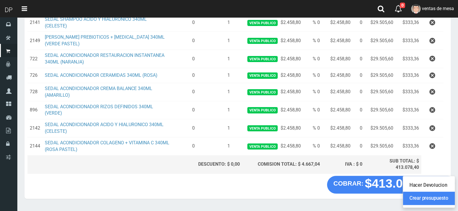
click at [443, 194] on link "Crear presupuesto" at bounding box center [429, 198] width 52 height 13
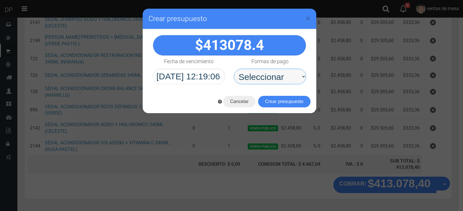
click at [288, 76] on select "Seleccionar Efectivo Tarjeta de Crédito Depósito Débito" at bounding box center [270, 77] width 72 height 16
select select "Efectivo"
click at [234, 69] on select "Seleccionar Efectivo Tarjeta de Crédito Depósito Débito" at bounding box center [270, 77] width 72 height 16
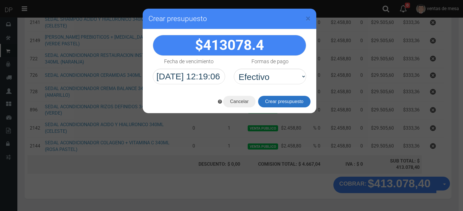
click at [286, 106] on button "Crear presupuesto" at bounding box center [284, 102] width 52 height 12
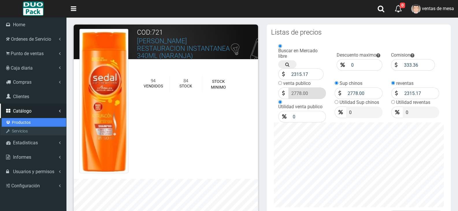
click at [28, 125] on link "Productos" at bounding box center [34, 122] width 64 height 9
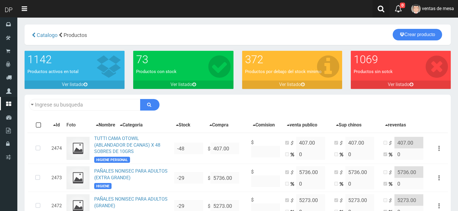
click at [385, 11] on link at bounding box center [381, 9] width 17 height 18
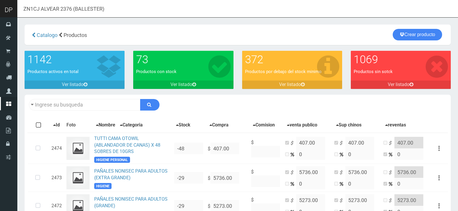
type input "ZN1CJ ALVEAR 2376 (BALLESTER)"
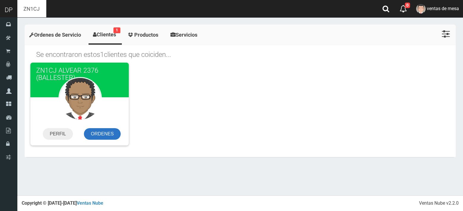
drag, startPoint x: 0, startPoint y: 0, endPoint x: 105, endPoint y: 136, distance: 172.1
click at [105, 136] on link "ORDENES" at bounding box center [102, 134] width 37 height 12
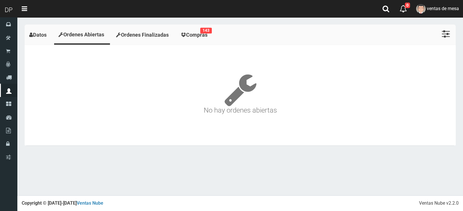
click at [213, 41] on link "Compras 143" at bounding box center [194, 35] width 37 height 18
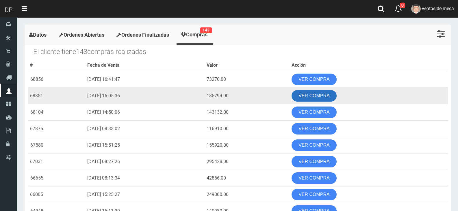
scroll to position [29, 0]
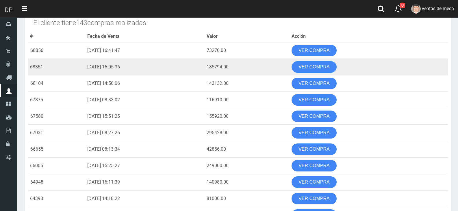
click at [167, 74] on td "[DATE] 16:05:36" at bounding box center [144, 67] width 119 height 16
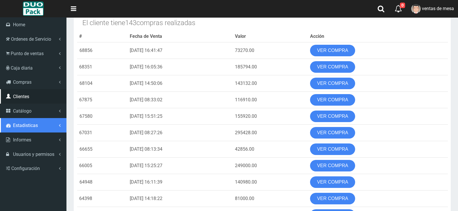
click at [30, 121] on link "Estadisticas" at bounding box center [33, 125] width 66 height 14
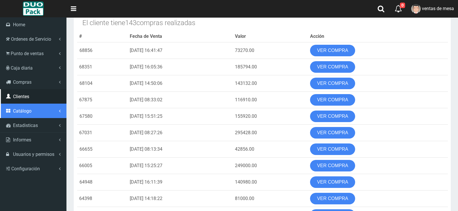
click at [32, 110] on link "Catálogo" at bounding box center [33, 111] width 66 height 14
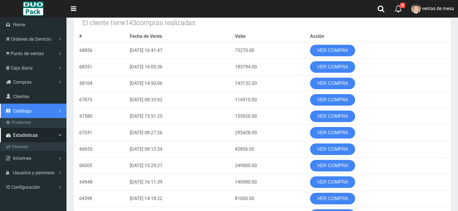
click at [33, 116] on link "Catálogo" at bounding box center [33, 111] width 66 height 14
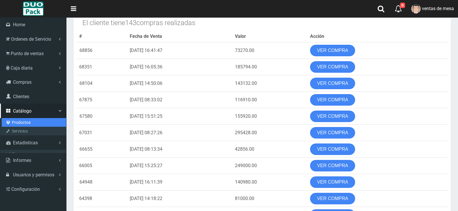
click at [33, 119] on link "Productos" at bounding box center [34, 122] width 64 height 9
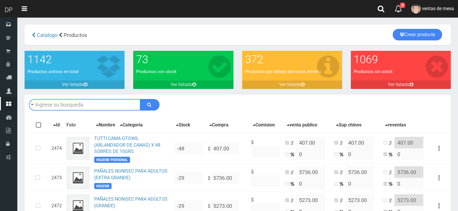
click at [112, 110] on input "text" at bounding box center [85, 105] width 112 height 12
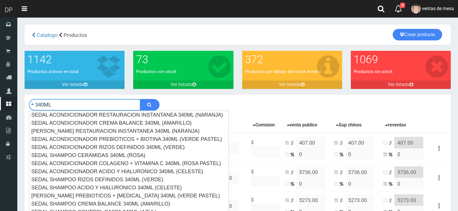
type input "340ML"
click at [140, 99] on button "submit" at bounding box center [149, 105] width 19 height 12
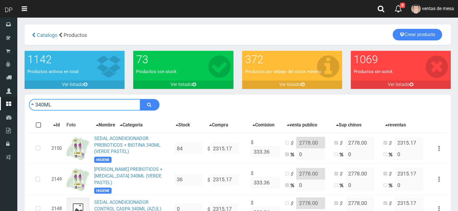
click at [99, 108] on input "340ML" at bounding box center [85, 105] width 112 height 12
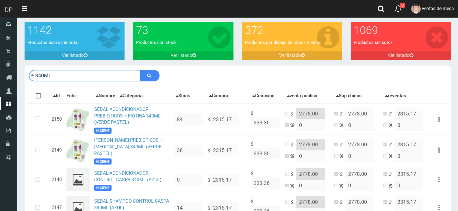
scroll to position [29, 0]
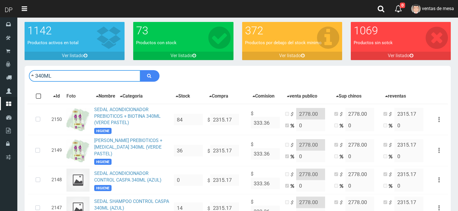
click at [111, 81] on input "340ML" at bounding box center [85, 76] width 112 height 12
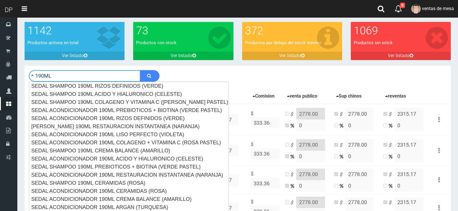
type input "190ML"
click at [140, 70] on button "submit" at bounding box center [149, 76] width 19 height 12
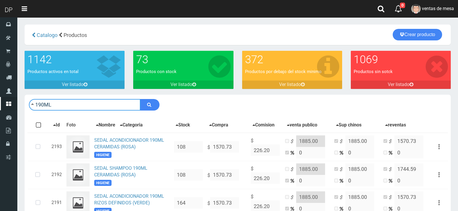
click at [96, 106] on input "190ML" at bounding box center [85, 105] width 112 height 12
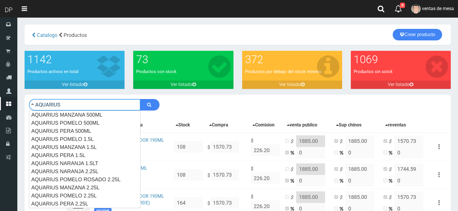
type input "AQUARIUS"
click at [140, 99] on button "submit" at bounding box center [149, 105] width 19 height 12
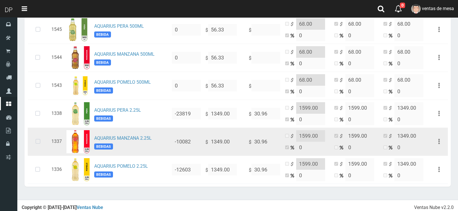
scroll to position [291, 0]
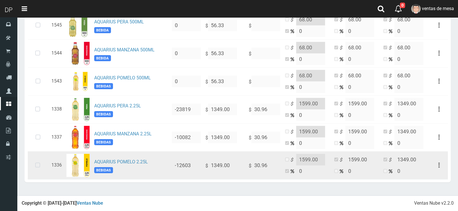
click at [34, 162] on icon at bounding box center [37, 165] width 15 height 19
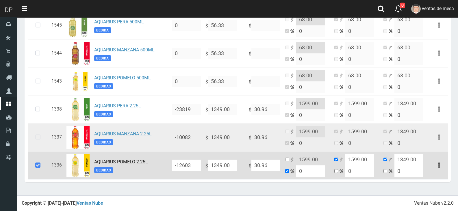
click at [38, 145] on icon at bounding box center [37, 137] width 15 height 19
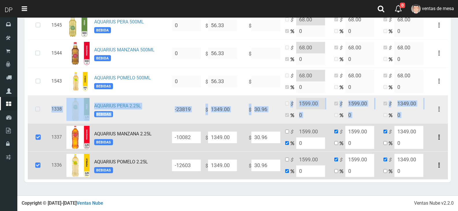
click at [40, 111] on icon at bounding box center [37, 109] width 15 height 19
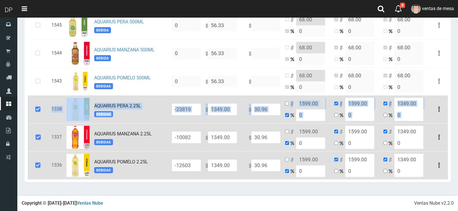
click at [301, 105] on input "1599.00" at bounding box center [310, 104] width 29 height 12
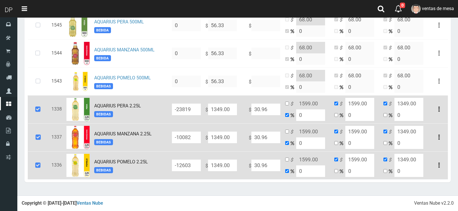
click at [287, 103] on td "$ 1599.00 0" at bounding box center [307, 109] width 49 height 28
click at [288, 105] on input "checkbox" at bounding box center [287, 104] width 4 height 4
checkbox input "true"
checkbox input "false"
click at [287, 132] on input "checkbox" at bounding box center [287, 132] width 4 height 4
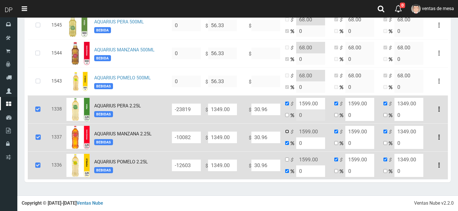
checkbox input "true"
checkbox input "false"
click at [294, 164] on icon "$" at bounding box center [294, 160] width 6 height 7
click at [287, 161] on input "checkbox" at bounding box center [287, 160] width 4 height 4
checkbox input "true"
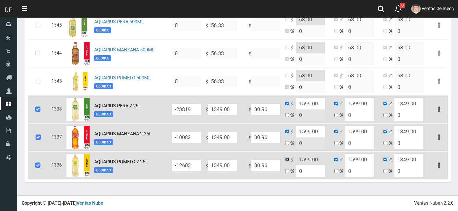
checkbox input "false"
click at [310, 163] on input "1599.00" at bounding box center [310, 160] width 29 height 12
type input "1598.00"
click at [309, 130] on input "1599.00" at bounding box center [310, 132] width 29 height 12
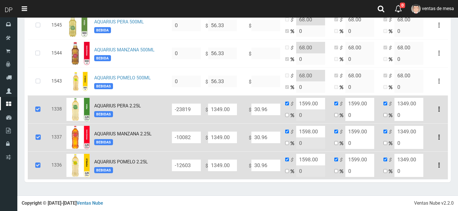
type input "1598.00"
click at [310, 107] on input "1599.00" at bounding box center [310, 104] width 29 height 12
type input "1598.00"
click at [352, 104] on input "1599.00" at bounding box center [359, 104] width 29 height 12
click at [320, 105] on input "1598.00" at bounding box center [310, 104] width 29 height 12
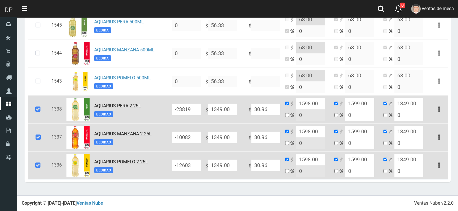
click at [320, 105] on input "1598.00" at bounding box center [310, 104] width 29 height 12
click at [346, 102] on input "1599.00" at bounding box center [359, 104] width 29 height 12
paste input "8"
type input "1598.00"
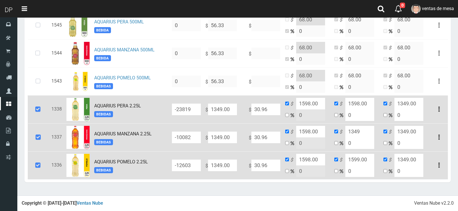
click at [364, 139] on input "0" at bounding box center [359, 144] width 29 height 12
click at [365, 132] on input "1349" at bounding box center [359, 132] width 29 height 12
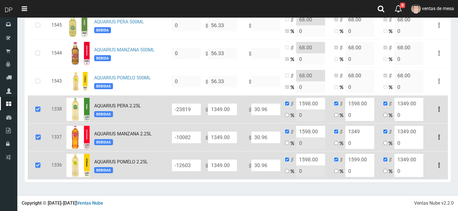
click at [365, 132] on input "1349" at bounding box center [359, 132] width 29 height 12
paste input "598.00"
type input "1598.00"
click at [361, 162] on input "1599.00" at bounding box center [359, 160] width 29 height 12
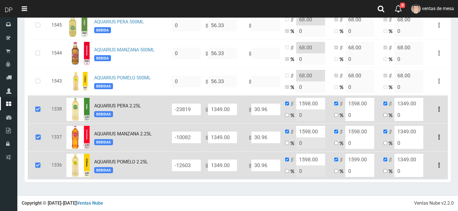
click at [361, 162] on input "1599.00" at bounding box center [359, 160] width 29 height 12
paste input "8"
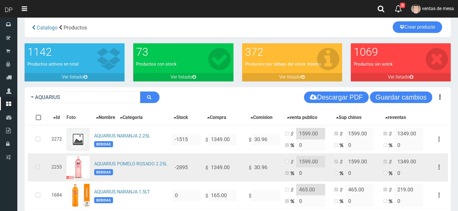
scroll to position [0, 0]
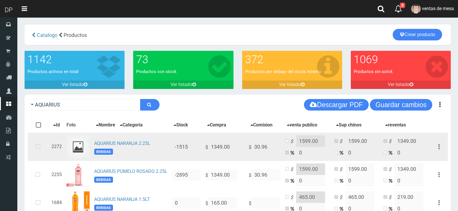
type input "1598.00"
drag, startPoint x: 41, startPoint y: 146, endPoint x: 37, endPoint y: 157, distance: 11.9
click at [41, 146] on icon at bounding box center [37, 147] width 15 height 19
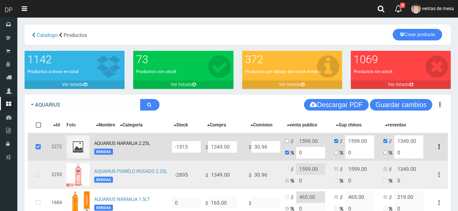
drag, startPoint x: 38, startPoint y: 169, endPoint x: 47, endPoint y: 169, distance: 9.0
click at [38, 169] on icon at bounding box center [37, 175] width 15 height 19
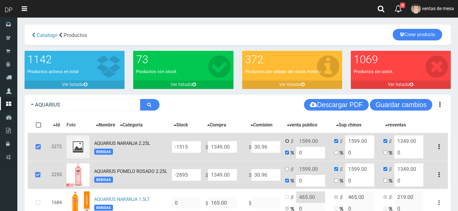
click at [288, 142] on input "checkbox" at bounding box center [287, 141] width 4 height 4
checkbox input "true"
checkbox input "false"
click at [305, 143] on input "1599.00" at bounding box center [310, 142] width 29 height 12
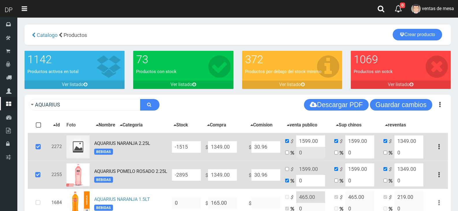
click at [305, 143] on input "1599.00" at bounding box center [310, 142] width 29 height 12
paste input "8"
type input "1598.00"
click at [350, 140] on input "1599.00" at bounding box center [359, 142] width 29 height 12
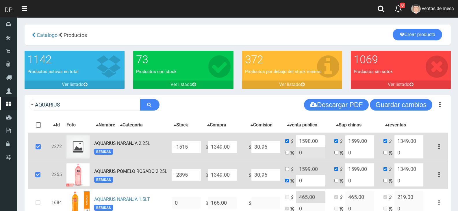
paste input "8"
type input "1598.00"
click at [358, 166] on input "1599.00" at bounding box center [359, 170] width 29 height 12
paste input "8"
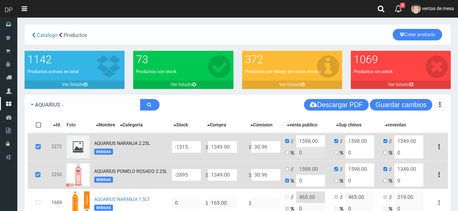
type input "1598.00"
click at [287, 169] on input "checkbox" at bounding box center [287, 169] width 4 height 4
checkbox input "true"
checkbox input "false"
click at [304, 173] on input "1599.00" at bounding box center [310, 170] width 29 height 12
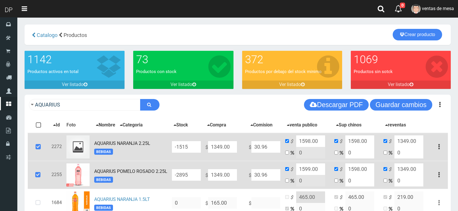
click at [304, 173] on input "1599.00" at bounding box center [310, 170] width 29 height 12
paste input "8"
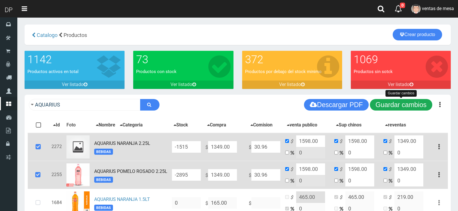
type input "1598.00"
click at [411, 99] on button "Guardar cambios" at bounding box center [401, 105] width 62 height 12
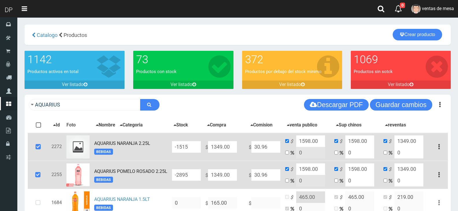
click at [48, 152] on td at bounding box center [38, 147] width 21 height 28
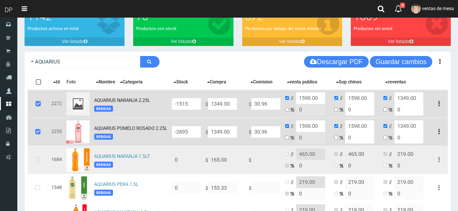
scroll to position [87, 0]
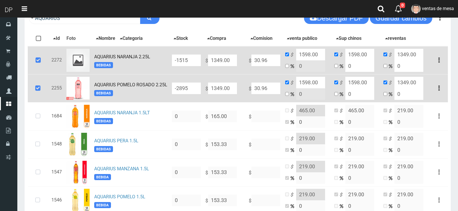
click at [42, 57] on icon at bounding box center [38, 60] width 16 height 19
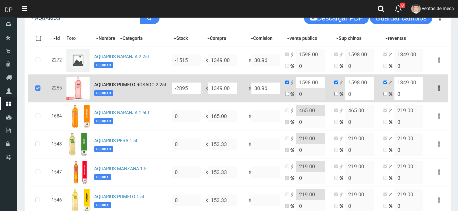
click at [41, 80] on td at bounding box center [38, 88] width 21 height 28
click at [41, 89] on icon at bounding box center [38, 88] width 16 height 19
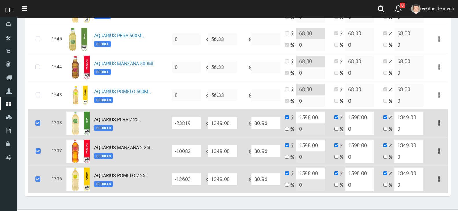
scroll to position [291, 0]
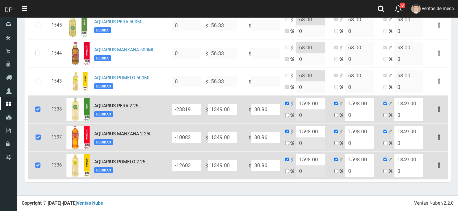
click at [40, 109] on icon at bounding box center [38, 109] width 16 height 19
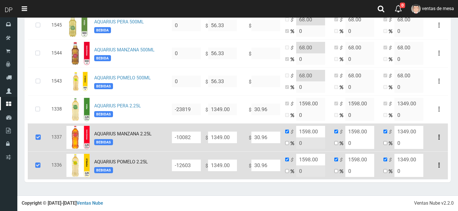
click at [40, 129] on icon at bounding box center [38, 137] width 16 height 19
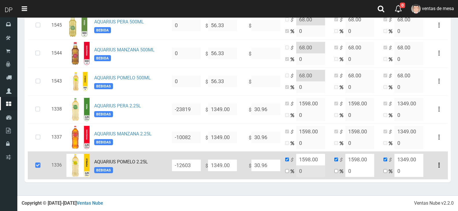
click at [44, 164] on icon at bounding box center [38, 165] width 16 height 19
